Goal: Information Seeking & Learning: Learn about a topic

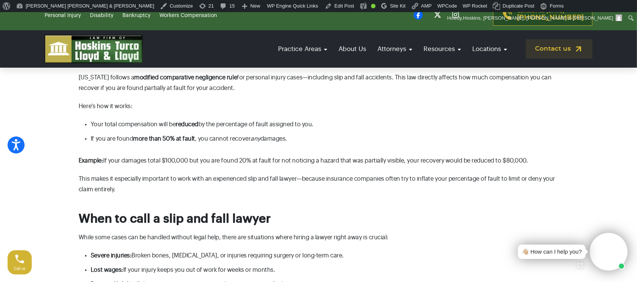
scroll to position [319, 0]
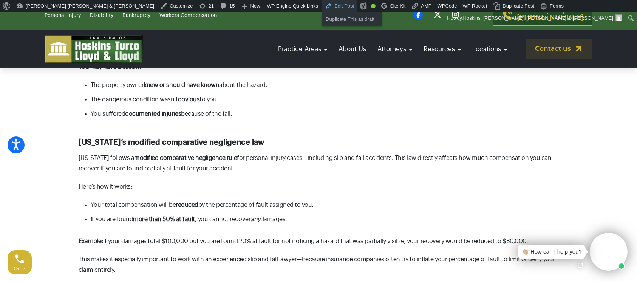
click at [322, 3] on link "Edit Post" at bounding box center [339, 6] width 35 height 12
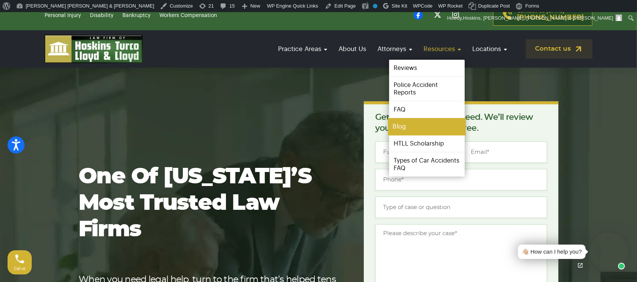
click at [432, 122] on link "Blog" at bounding box center [427, 126] width 78 height 17
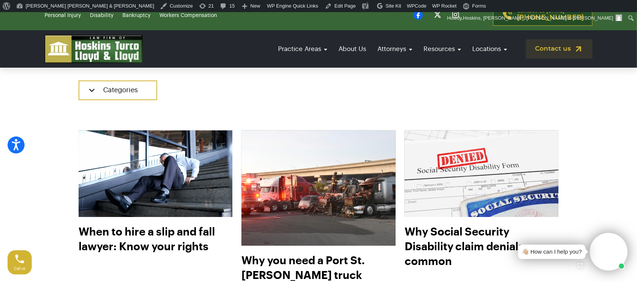
scroll to position [273, 0]
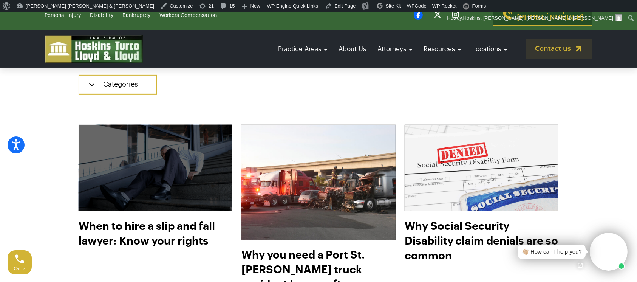
click at [152, 201] on img at bounding box center [155, 167] width 169 height 95
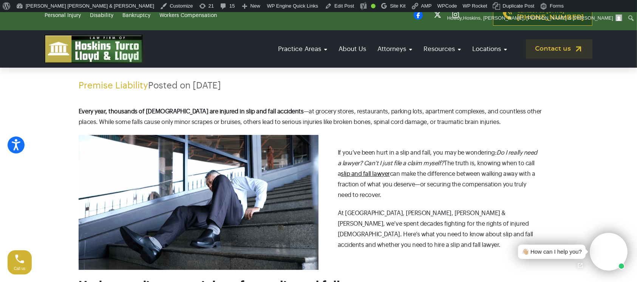
scroll to position [151, 0]
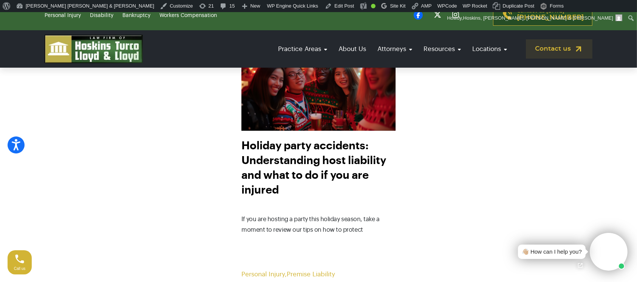
scroll to position [1129, 0]
